Goal: Information Seeking & Learning: Learn about a topic

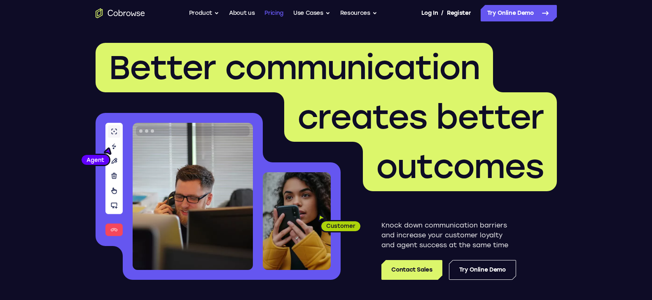
click at [277, 14] on link "Pricing" at bounding box center [273, 13] width 19 height 16
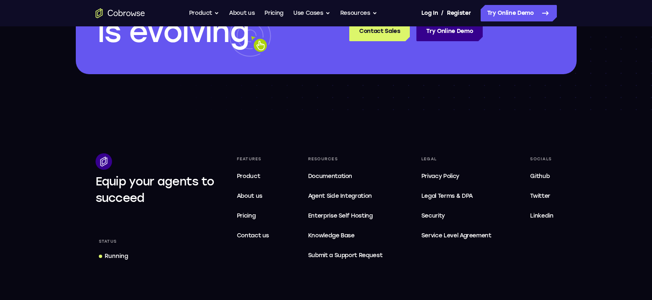
scroll to position [1433, 0]
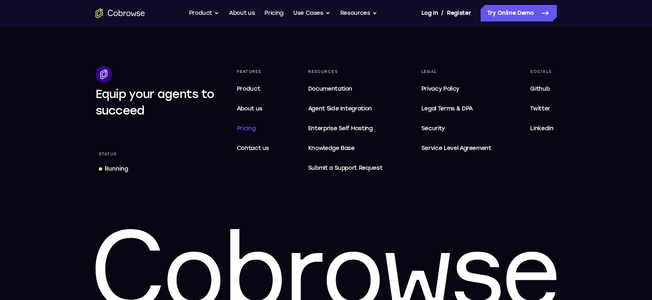
click at [246, 128] on span "Pricing" at bounding box center [246, 128] width 19 height 7
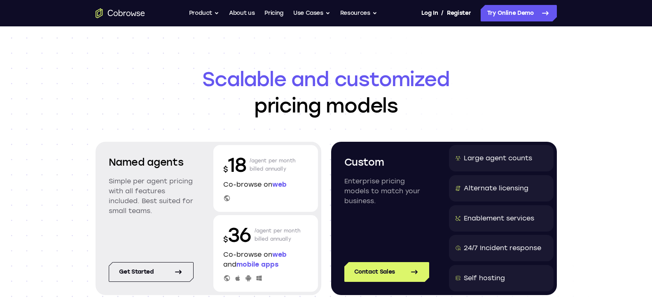
click at [241, 171] on p "$ 18" at bounding box center [234, 165] width 23 height 26
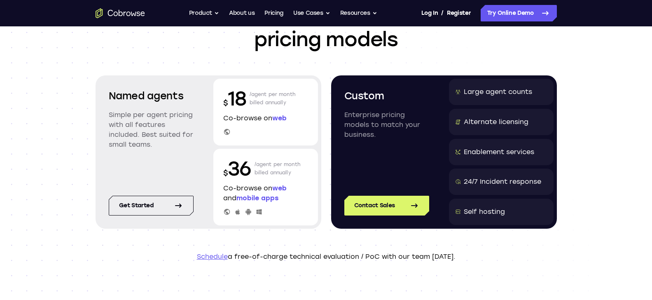
scroll to position [49, 0]
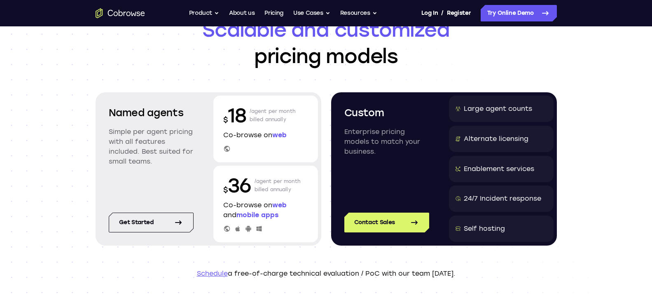
click at [255, 110] on p "/agent per month billed annually" at bounding box center [273, 115] width 46 height 26
drag, startPoint x: 255, startPoint y: 110, endPoint x: 262, endPoint y: 131, distance: 22.5
click at [262, 131] on div "$ 18 /agent per month billed annually Co-browse on web" at bounding box center [265, 129] width 105 height 67
click at [234, 110] on p "$ 18" at bounding box center [234, 115] width 23 height 26
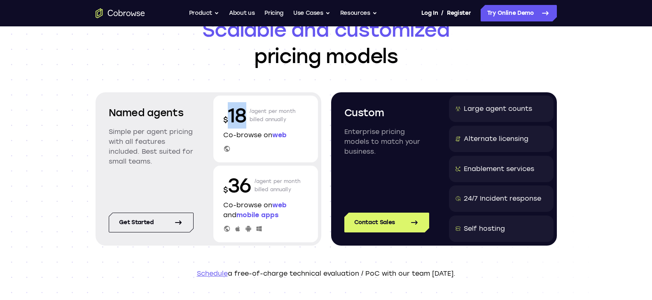
click at [234, 110] on p "$ 18" at bounding box center [234, 115] width 23 height 26
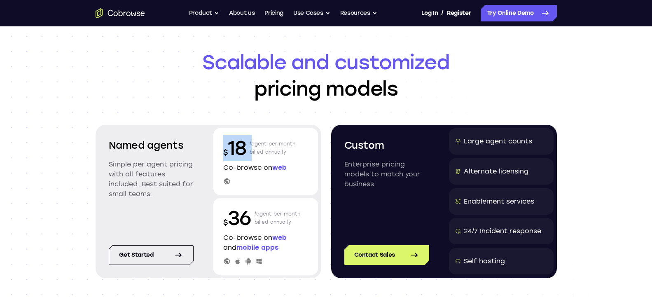
scroll to position [0, 0]
